Goal: Information Seeking & Learning: Learn about a topic

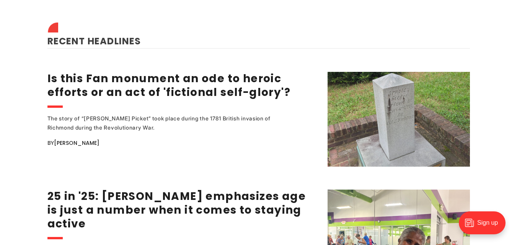
scroll to position [927, 0]
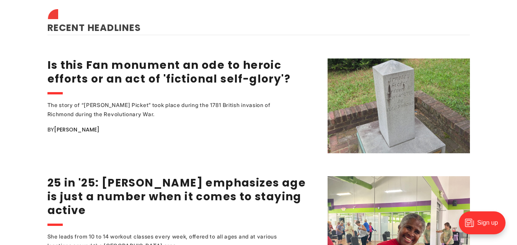
drag, startPoint x: 518, startPoint y: 242, endPoint x: 314, endPoint y: 122, distance: 236.2
click at [314, 122] on div "The story of “Arnold’s Picket” took place during the 1781 British invasion of R…" at bounding box center [182, 127] width 270 height 53
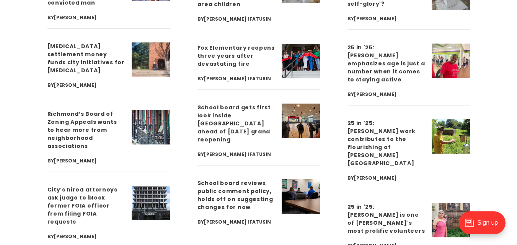
scroll to position [2155, 0]
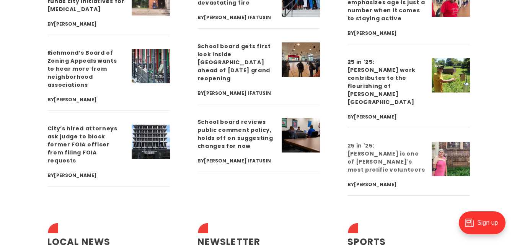
click at [389, 142] on link "25 in '25: [PERSON_NAME] is one of [PERSON_NAME]'s most prolific volunteers" at bounding box center [386, 158] width 78 height 32
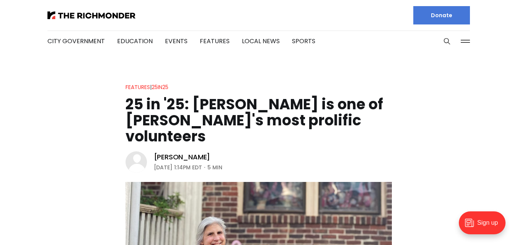
drag, startPoint x: 476, startPoint y: 0, endPoint x: 380, endPoint y: 73, distance: 120.1
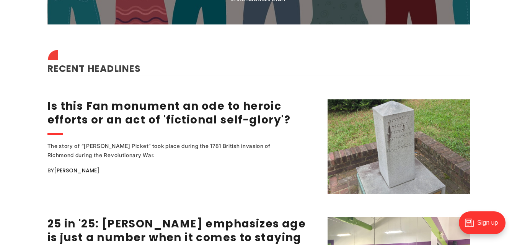
scroll to position [922, 0]
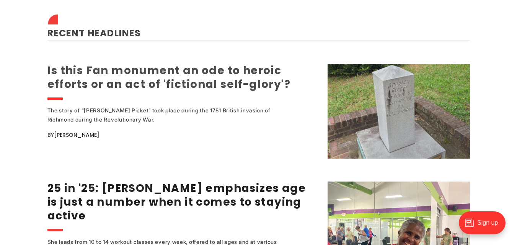
click at [110, 75] on link "Is this Fan monument an ode to heroic efforts or an act of 'fictional self-glor…" at bounding box center [168, 77] width 243 height 29
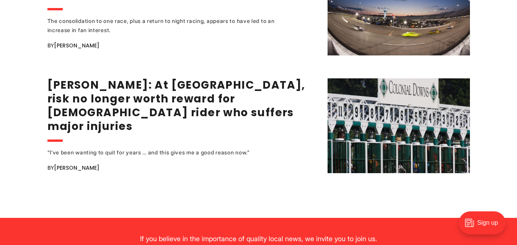
scroll to position [1533, 0]
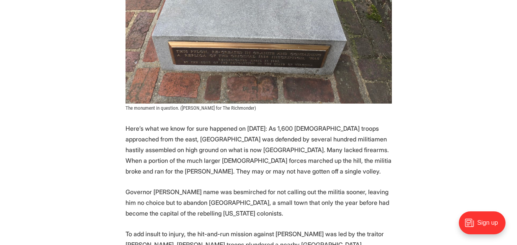
scroll to position [647, 0]
